Goal: Information Seeking & Learning: Learn about a topic

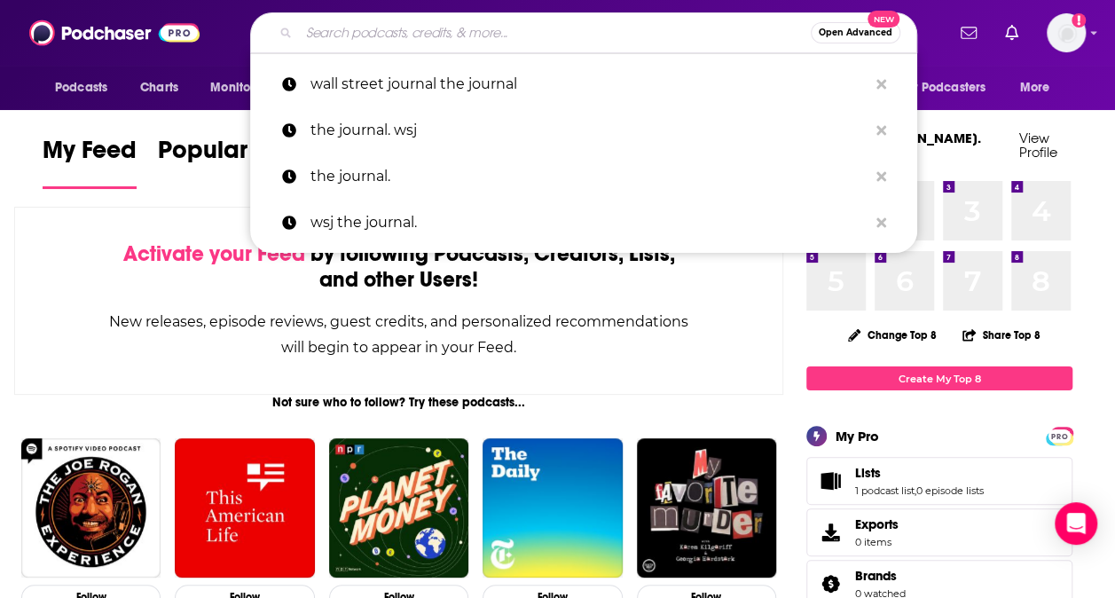
click at [610, 35] on input "Search podcasts, credits, & more..." at bounding box center [555, 33] width 512 height 28
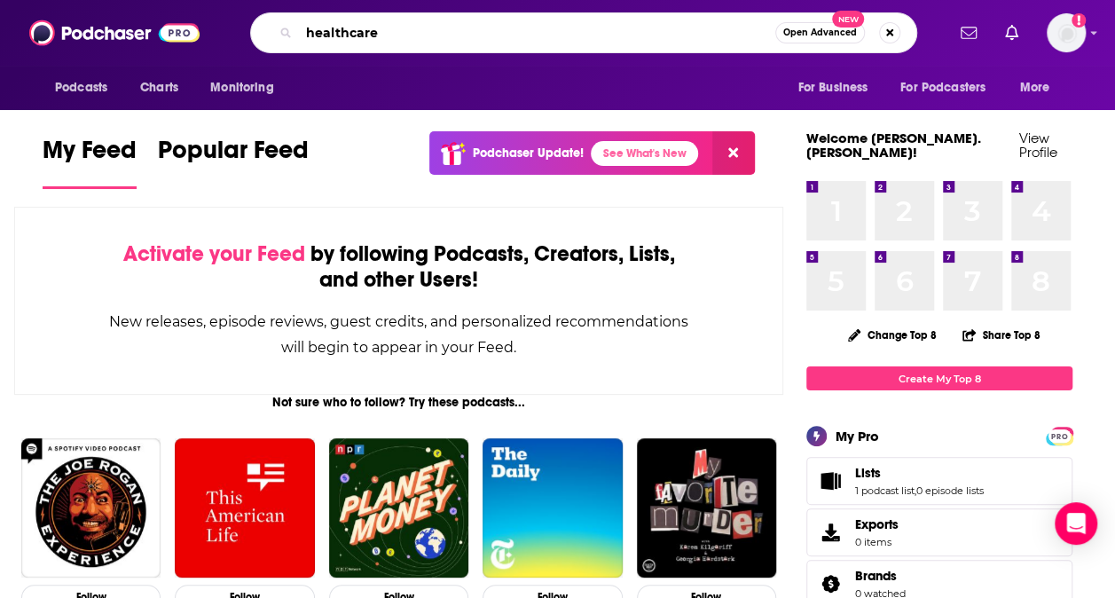
type input "healthcare"
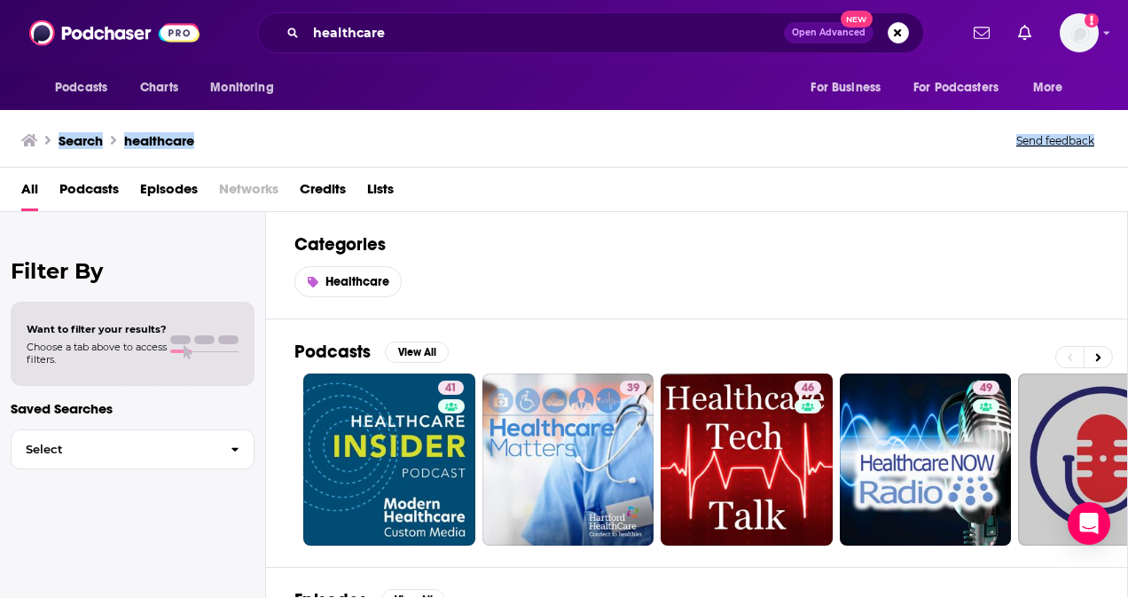
drag, startPoint x: 1128, startPoint y: 109, endPoint x: 1128, endPoint y: 156, distance: 47.0
click at [1114, 156] on html "Podcasts Charts Monitoring healthcare Open Advanced New For Business For Podcas…" at bounding box center [564, 299] width 1128 height 598
click at [641, 191] on div "All Podcasts Episodes Networks Credits Lists" at bounding box center [567, 193] width 1093 height 36
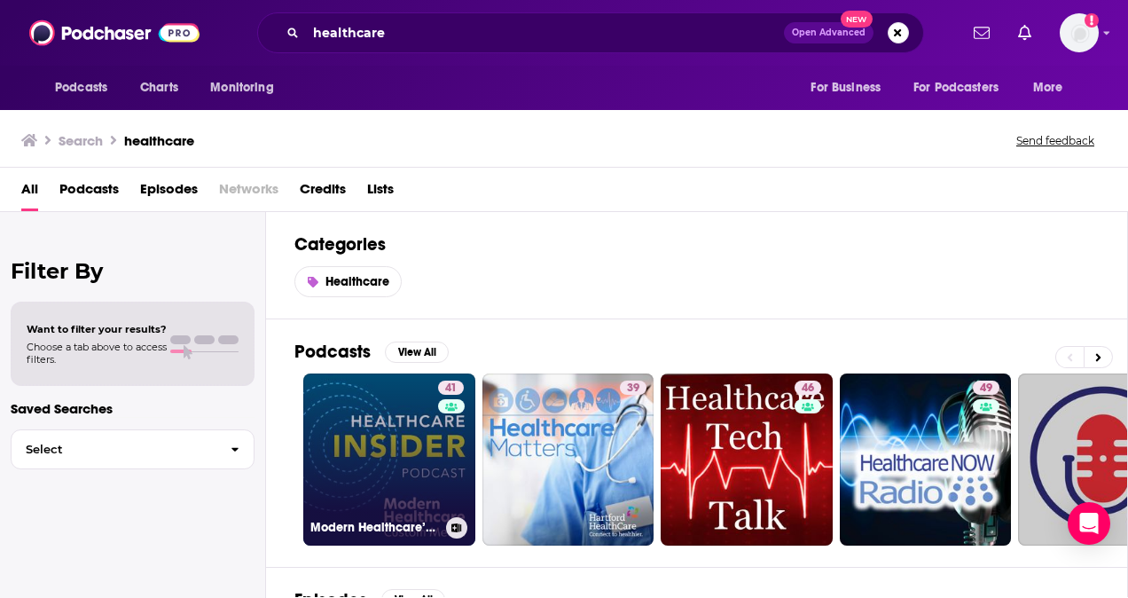
click at [394, 413] on link "41 Modern Healthcare’s Healthcare Insider Podcast" at bounding box center [389, 460] width 172 height 172
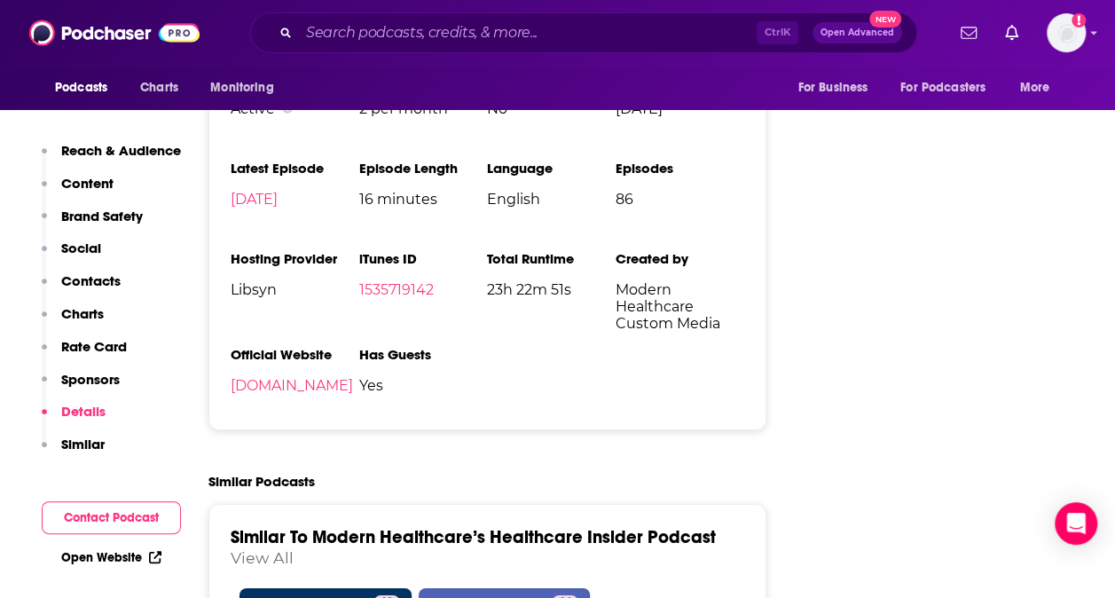
scroll to position [2953, 0]
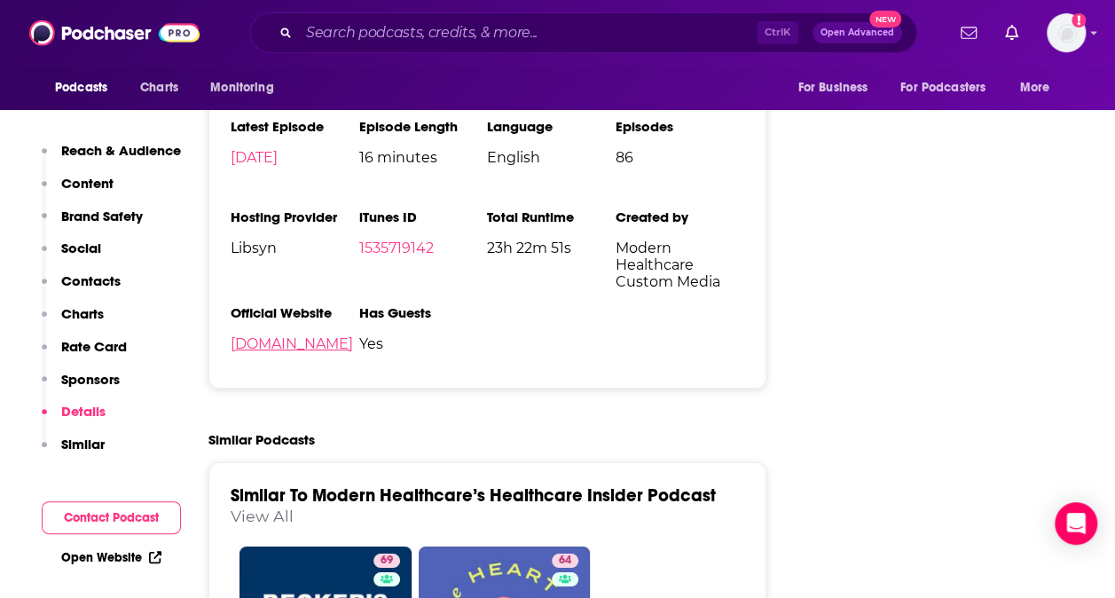
click at [353, 335] on link "[DOMAIN_NAME]" at bounding box center [292, 343] width 122 height 17
